Goal: Information Seeking & Learning: Learn about a topic

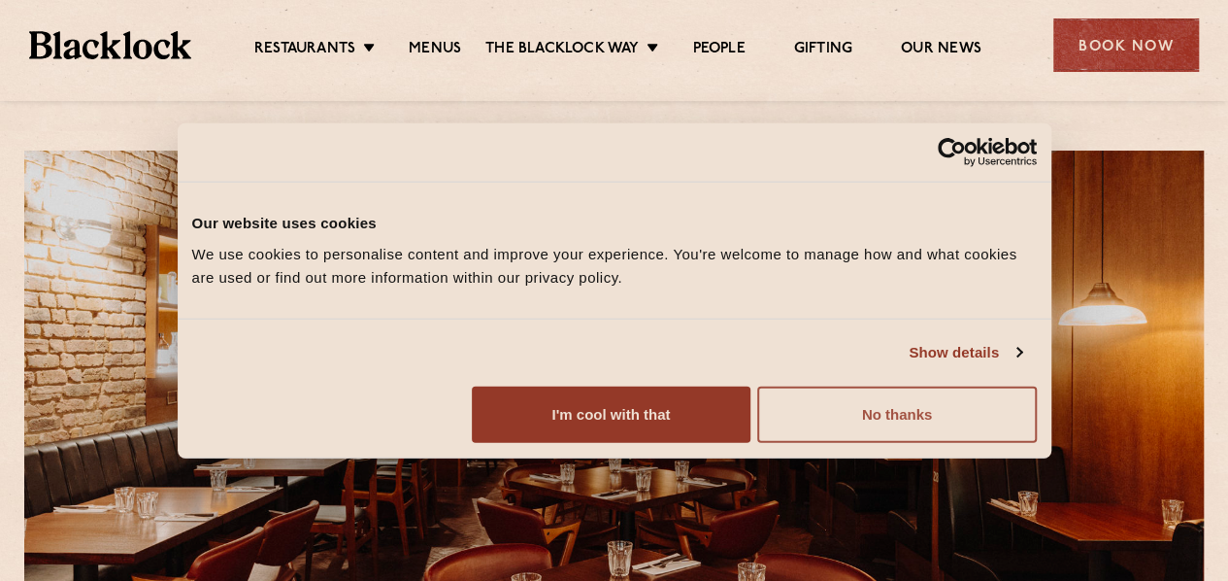
click at [1031, 442] on button "No thanks" at bounding box center [896, 413] width 279 height 56
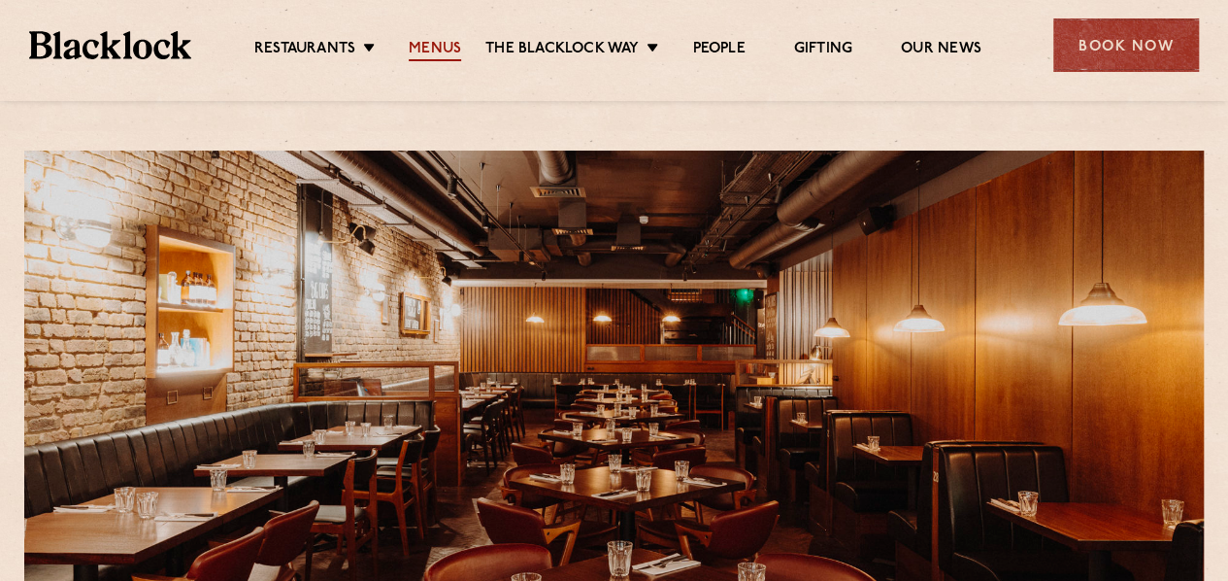
click at [423, 44] on link "Menus" at bounding box center [435, 50] width 52 height 21
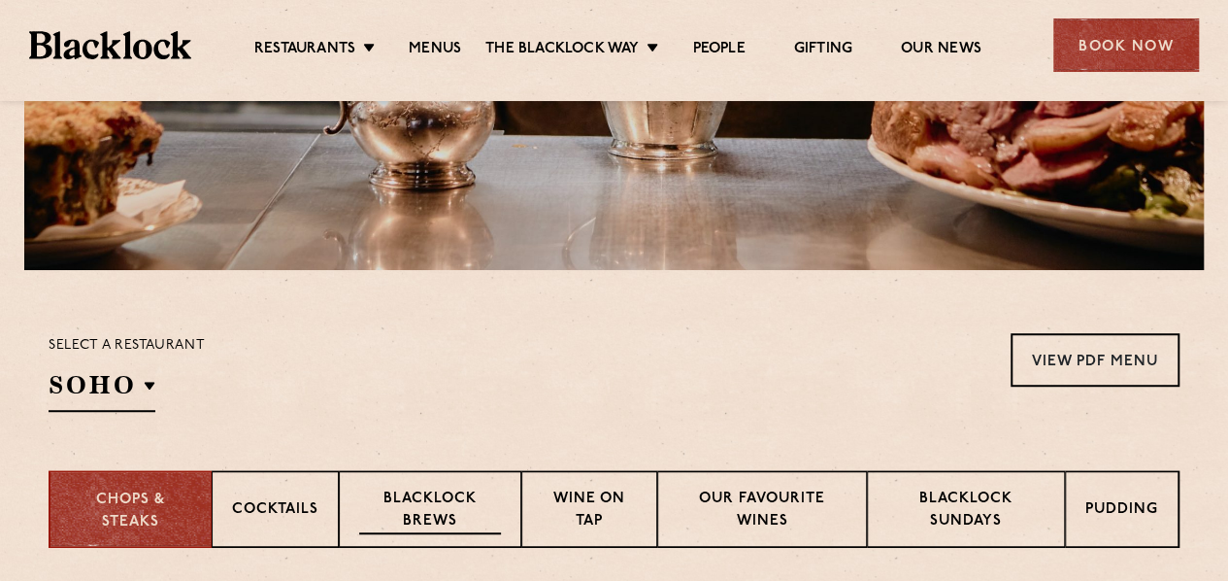
click at [439, 502] on p "Blacklock Brews" at bounding box center [430, 511] width 142 height 46
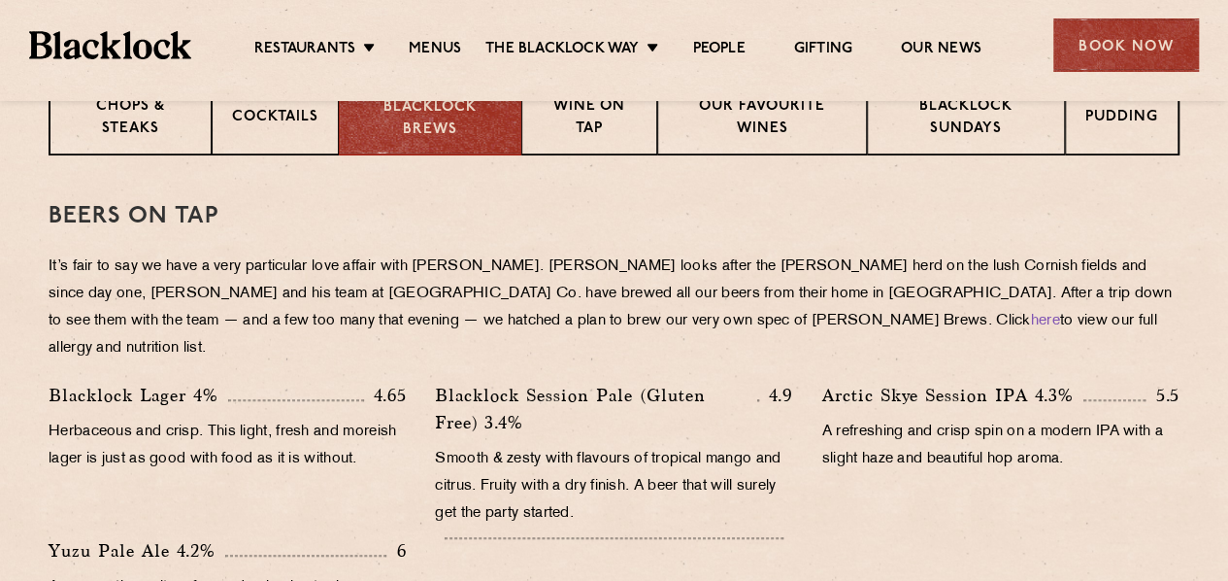
scroll to position [822, 0]
click at [126, 131] on p "Chops & Steaks" at bounding box center [129, 118] width 121 height 46
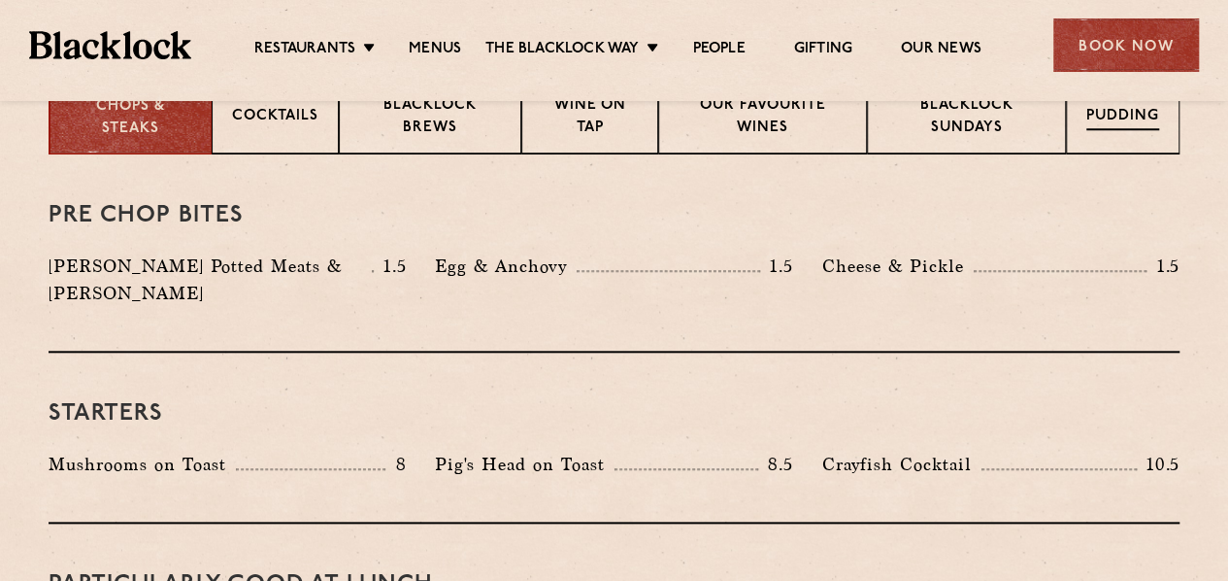
click at [1105, 137] on div "Pudding" at bounding box center [1123, 116] width 114 height 78
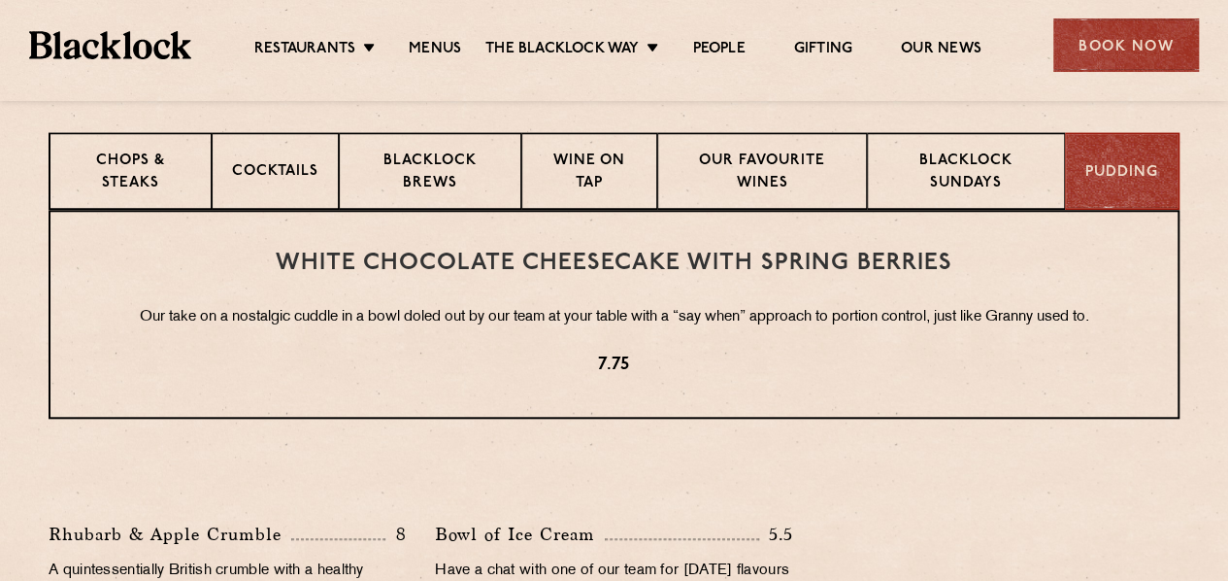
scroll to position [766, 0]
click at [794, 184] on p "Our favourite wines" at bounding box center [762, 174] width 168 height 46
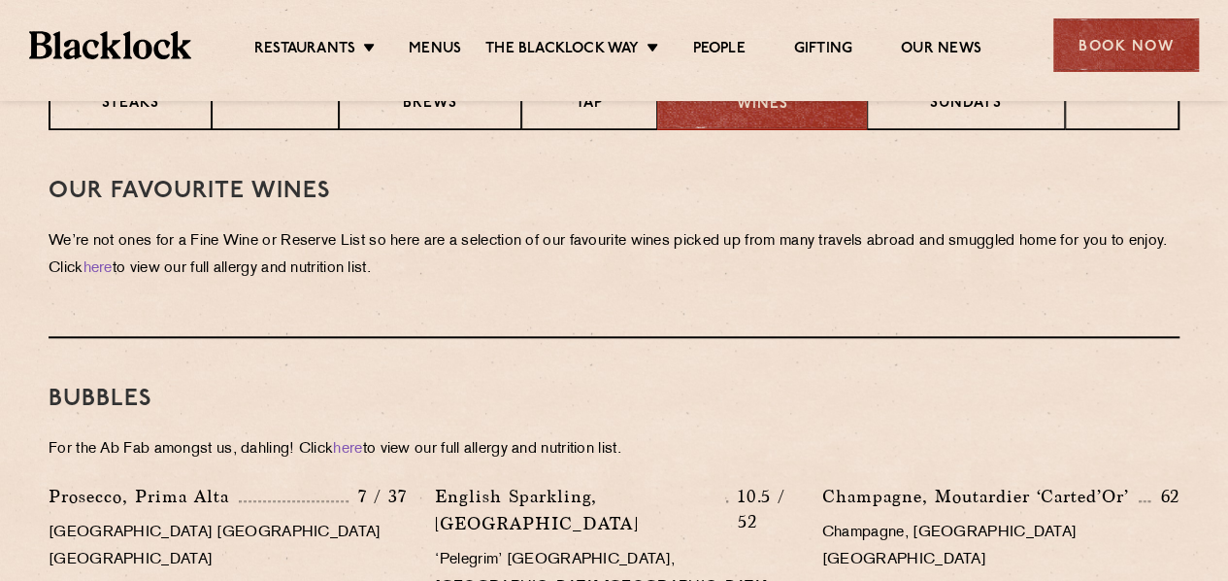
scroll to position [849, 0]
